Goal: Task Accomplishment & Management: Manage account settings

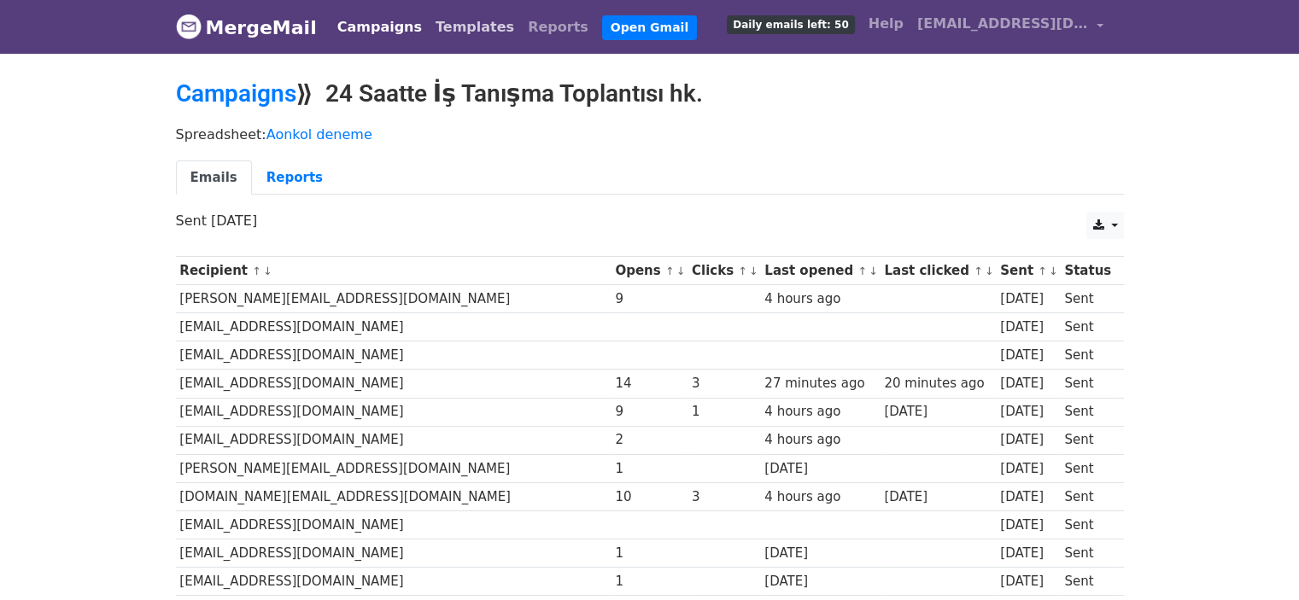
click at [429, 30] on link "Templates" at bounding box center [475, 27] width 92 height 34
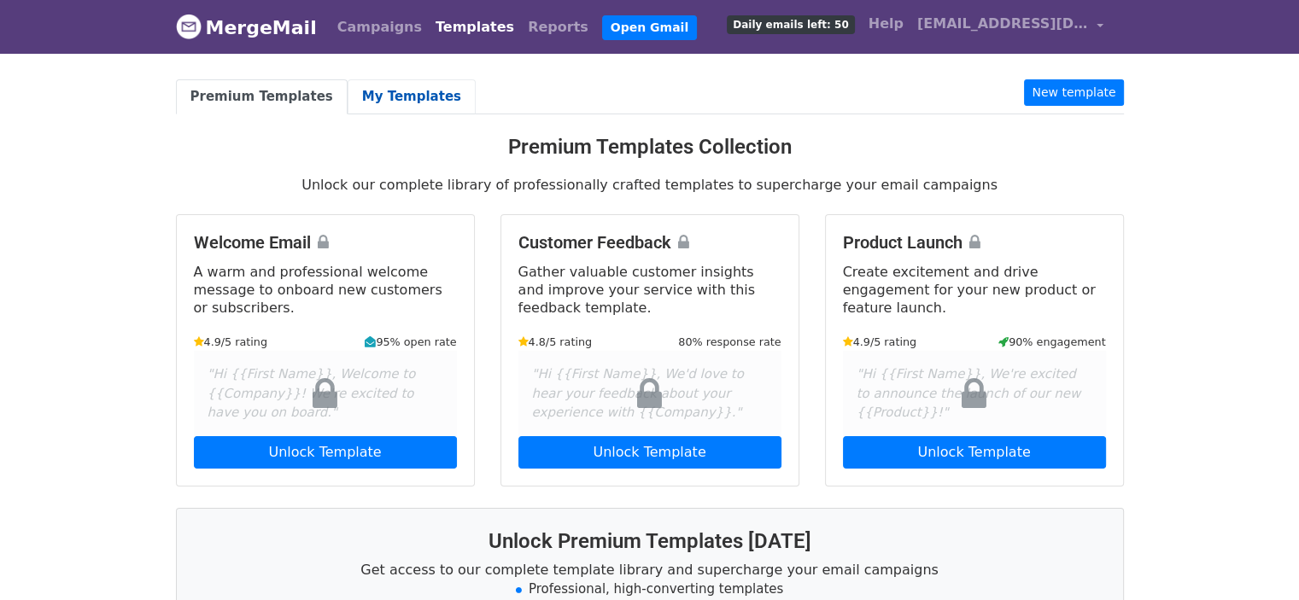
click at [357, 88] on link "My Templates" at bounding box center [412, 96] width 128 height 35
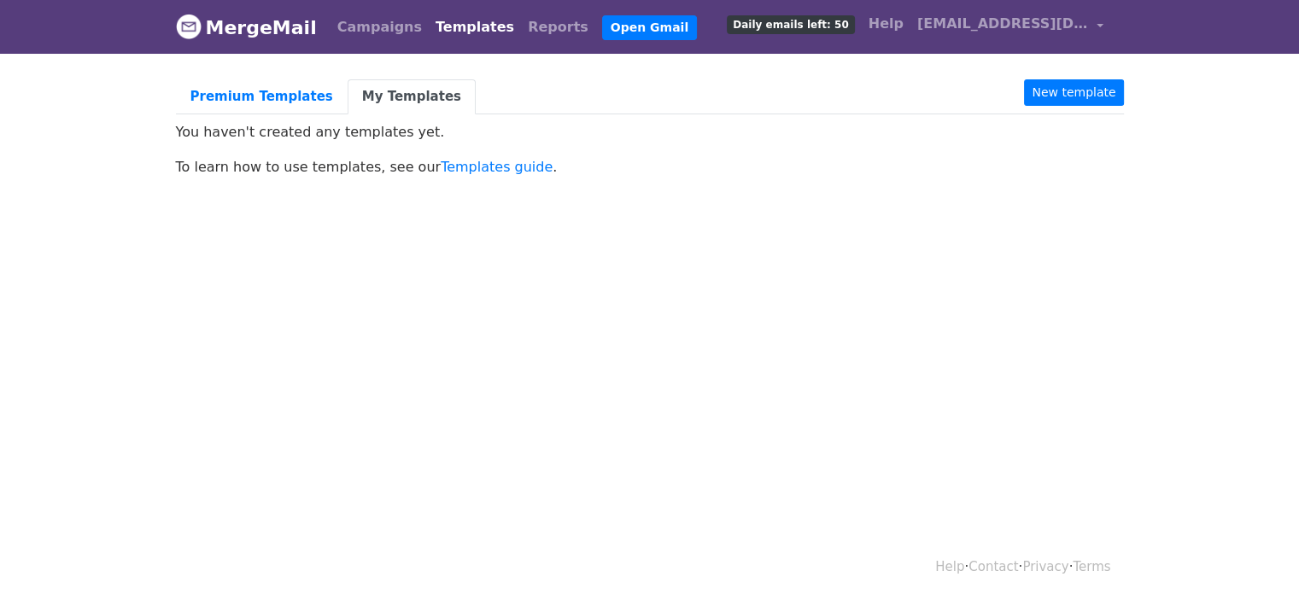
click at [286, 19] on link "MergeMail" at bounding box center [246, 27] width 141 height 36
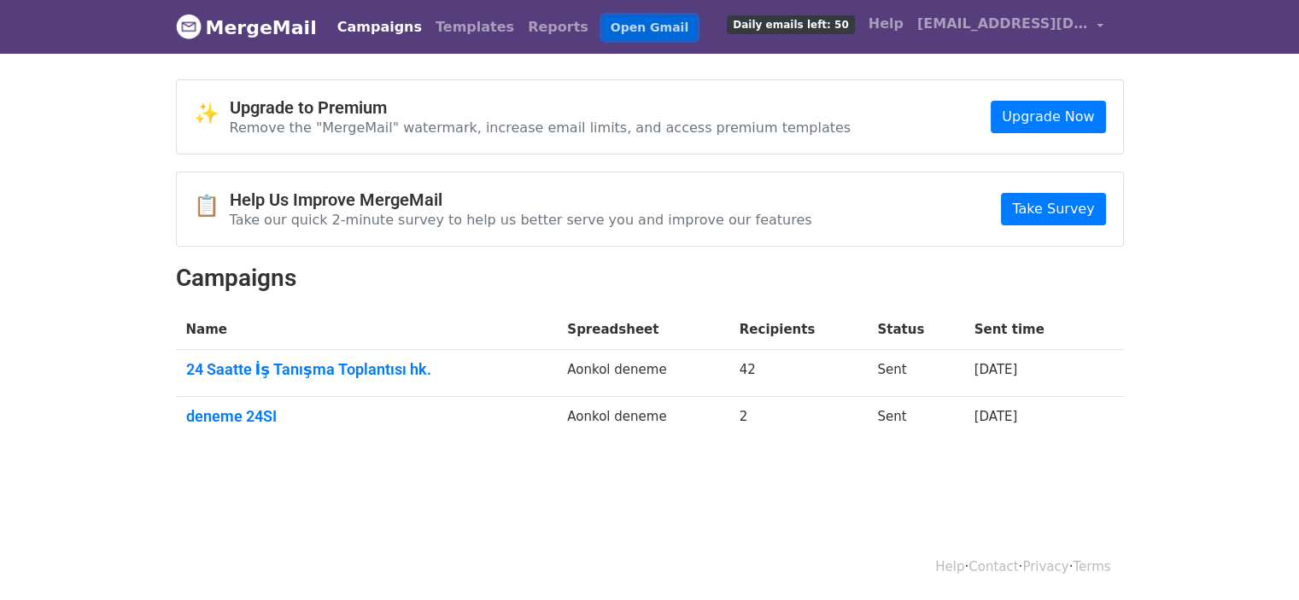
click at [602, 30] on link "Open Gmail" at bounding box center [649, 27] width 95 height 25
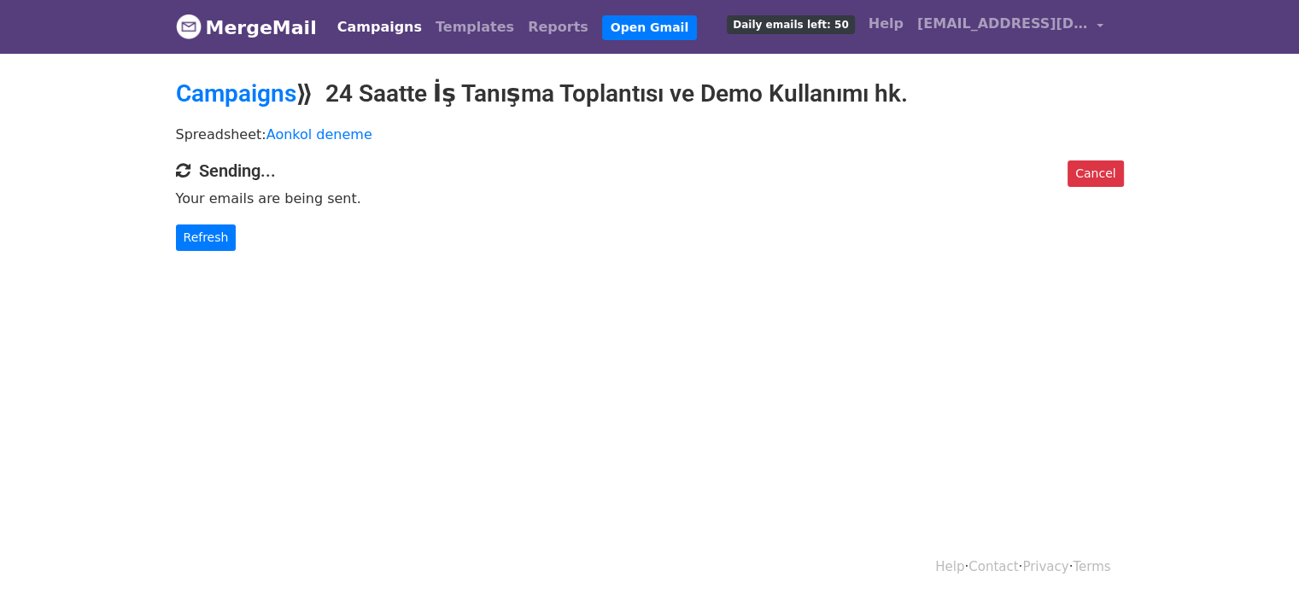
click at [373, 28] on link "Campaigns" at bounding box center [379, 27] width 98 height 34
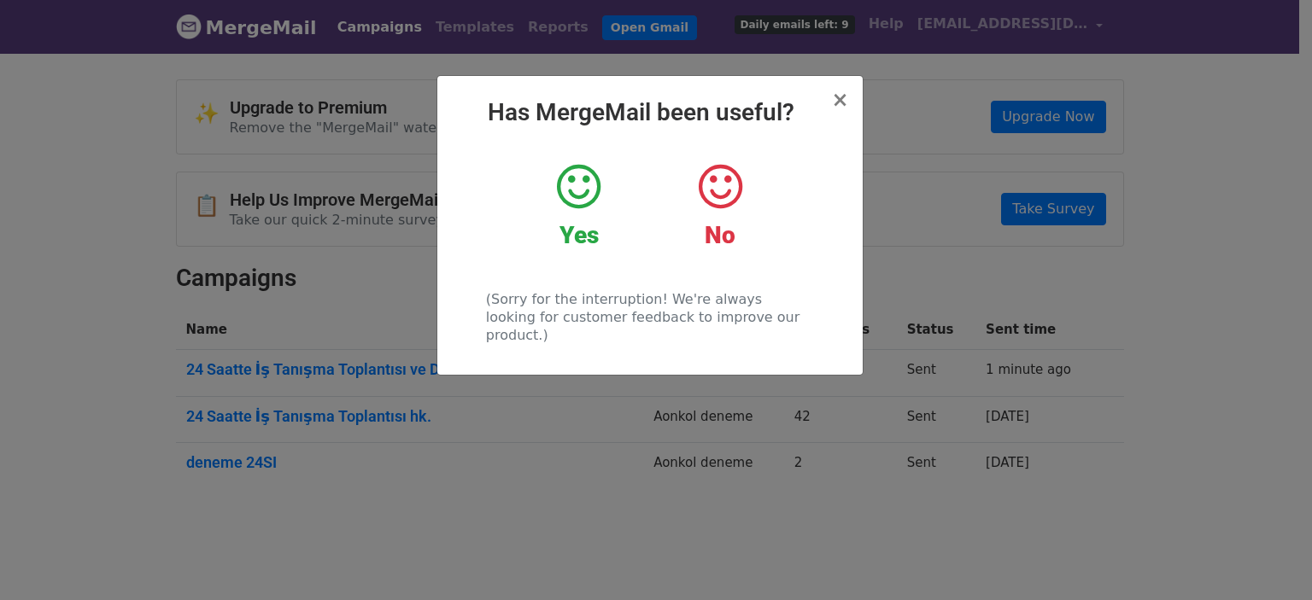
click at [579, 201] on icon at bounding box center [579, 186] width 44 height 51
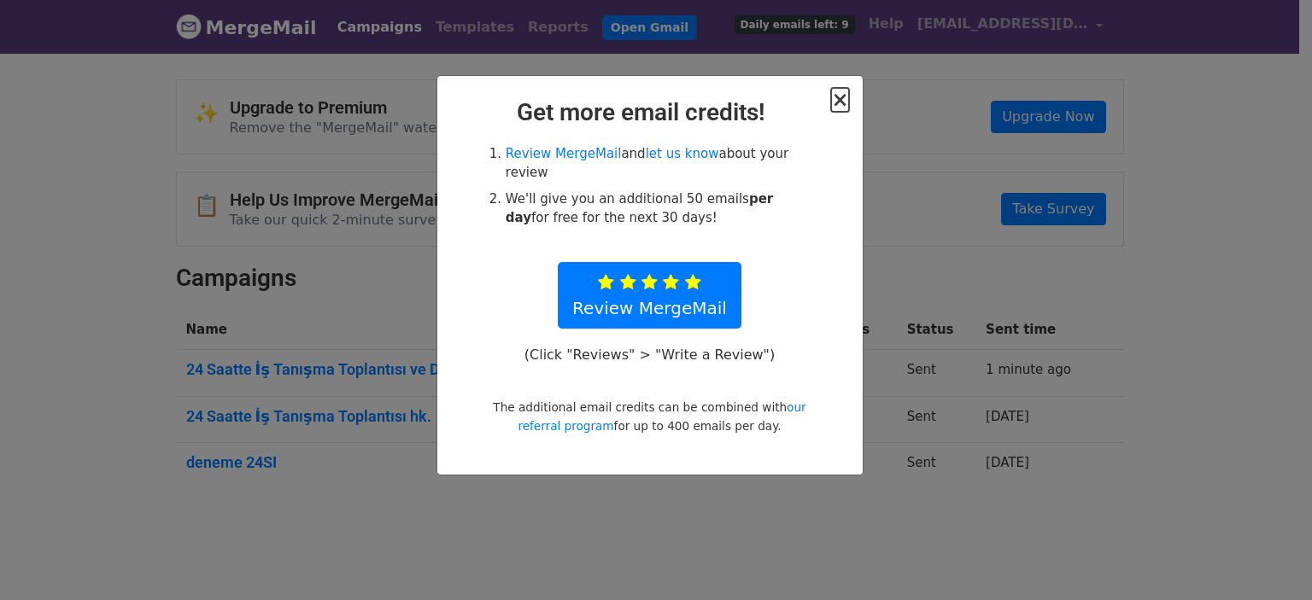
click at [839, 102] on span "×" at bounding box center [839, 100] width 17 height 24
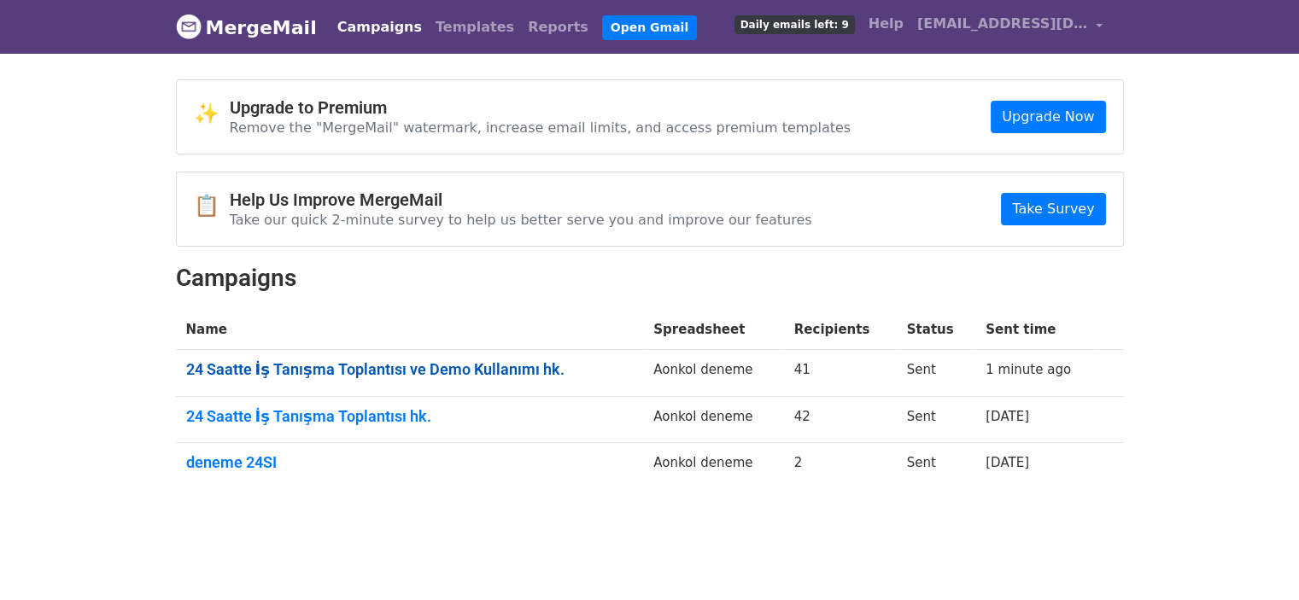
click at [421, 371] on link "24 Saatte İş Tanışma Toplantısı ve Demo Kullanımı hk." at bounding box center [409, 369] width 447 height 19
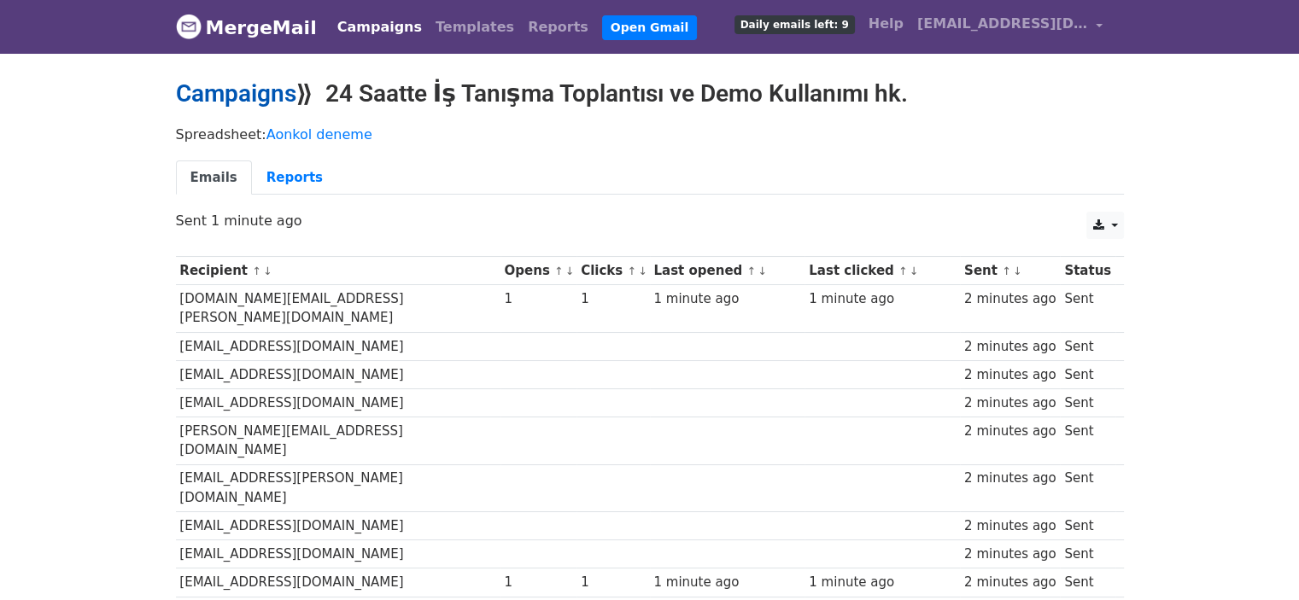
click at [279, 102] on link "Campaigns" at bounding box center [236, 93] width 120 height 28
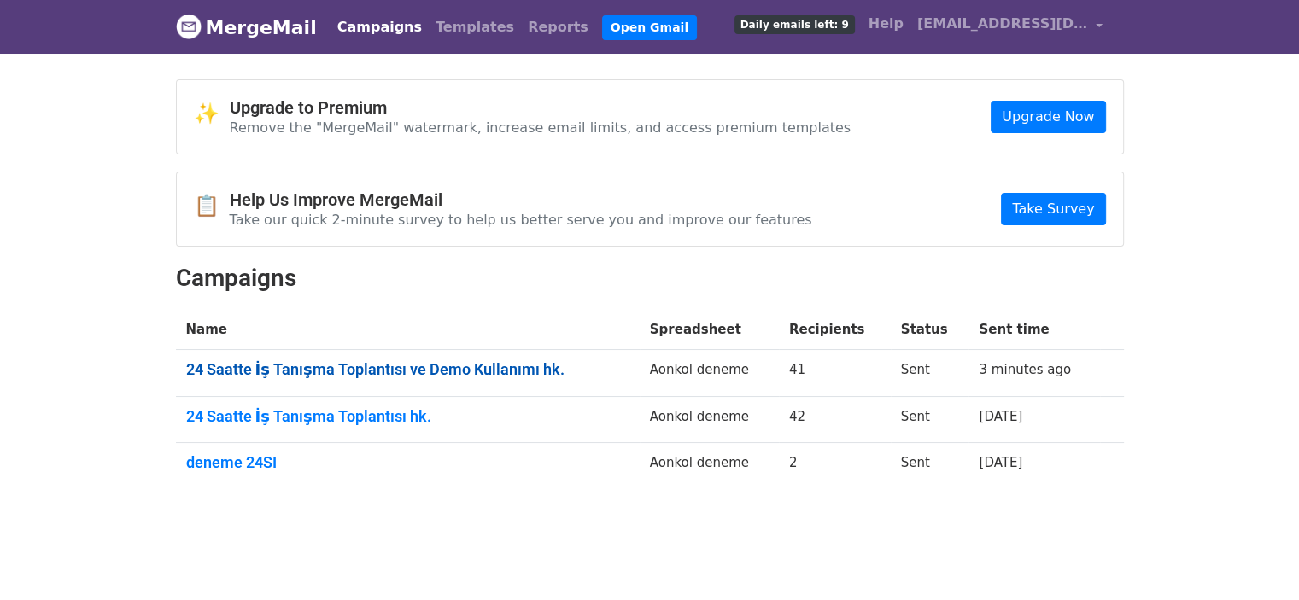
click at [362, 366] on link "24 Saatte İş Tanışma Toplantısı ve Demo Kullanımı hk." at bounding box center [407, 369] width 443 height 19
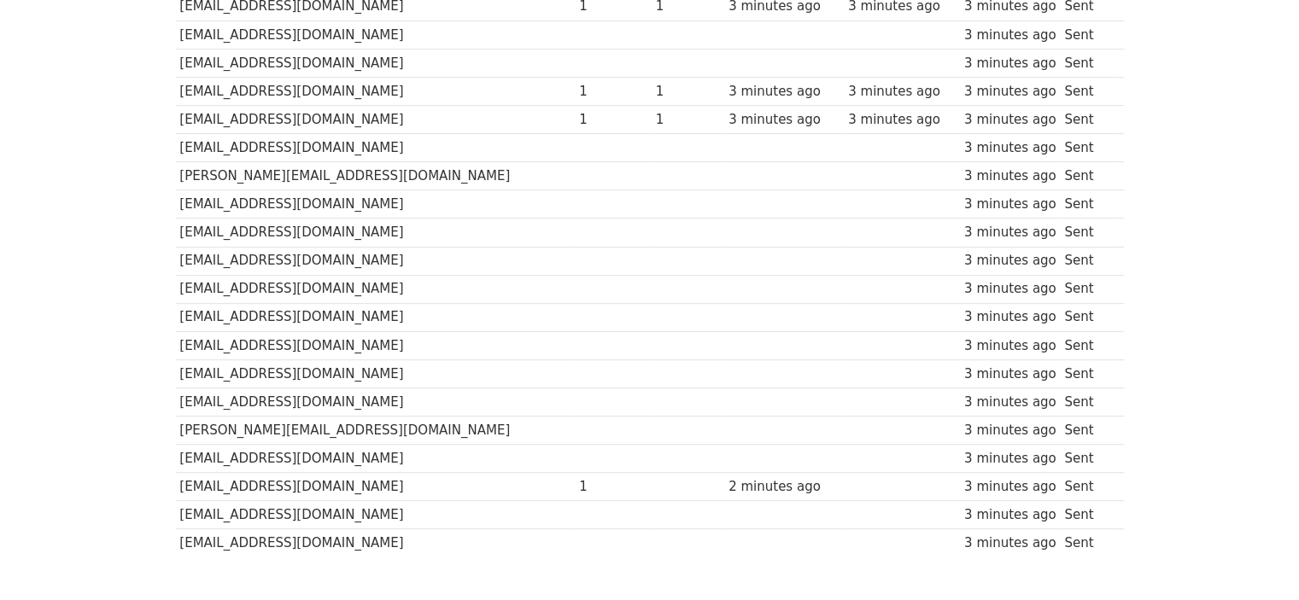
scroll to position [986, 0]
